Goal: Transaction & Acquisition: Obtain resource

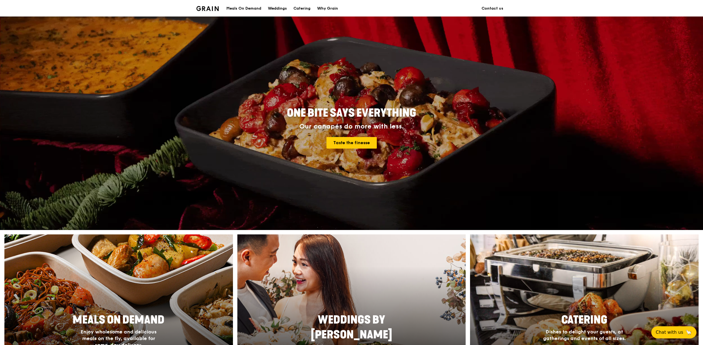
scroll to position [113, 0]
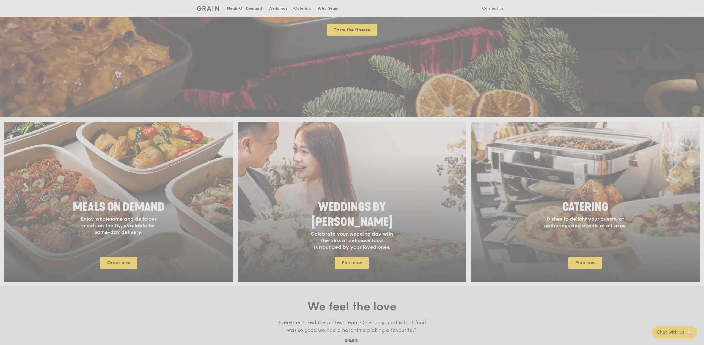
click at [576, 242] on div "Weddings by [PERSON_NAME] presents Plan the perfect celebration with us, all in…" at bounding box center [352, 172] width 704 height 345
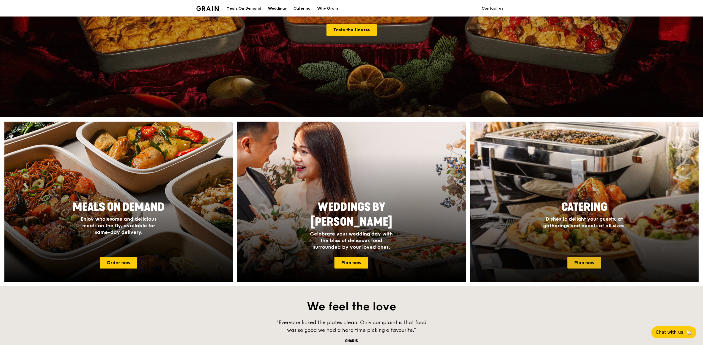
click at [586, 262] on link "Plan now" at bounding box center [584, 263] width 34 height 12
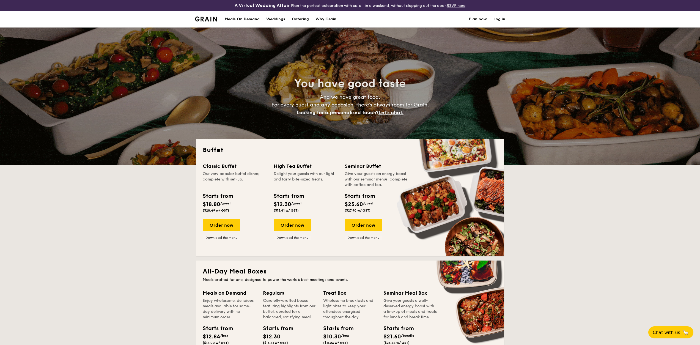
select select
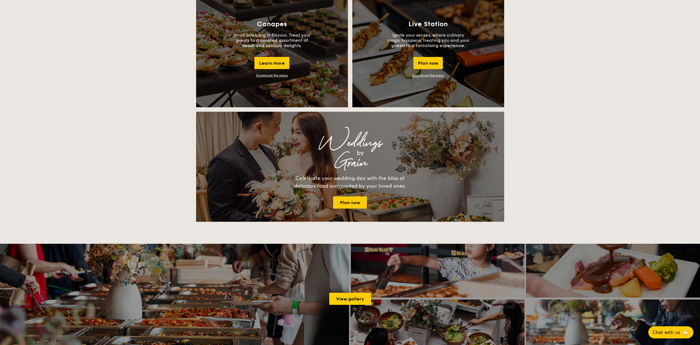
scroll to position [509, 0]
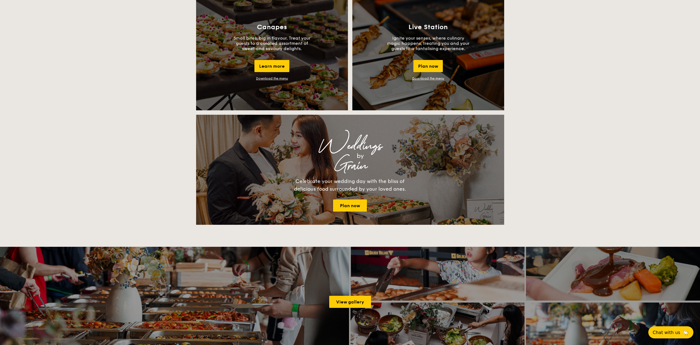
click at [426, 79] on link "Download the menu" at bounding box center [428, 78] width 32 height 4
